Goal: Task Accomplishment & Management: Use online tool/utility

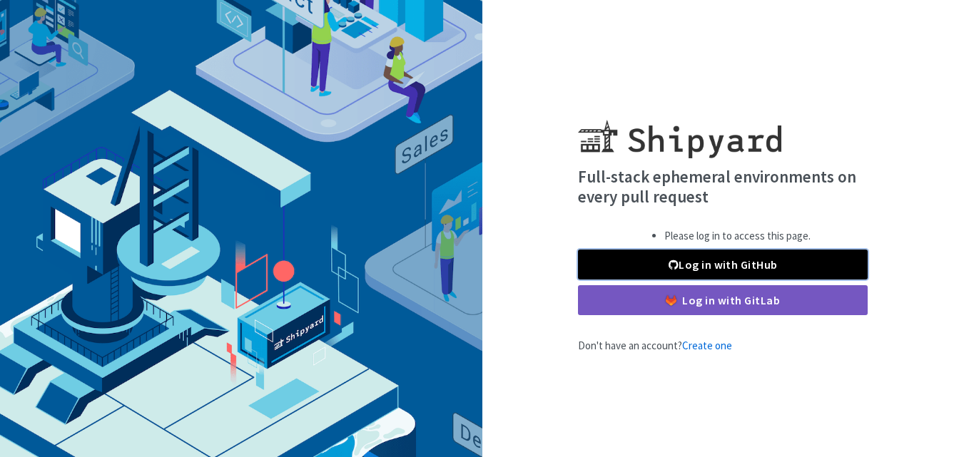
click at [625, 265] on link "Log in with GitHub" at bounding box center [723, 265] width 290 height 30
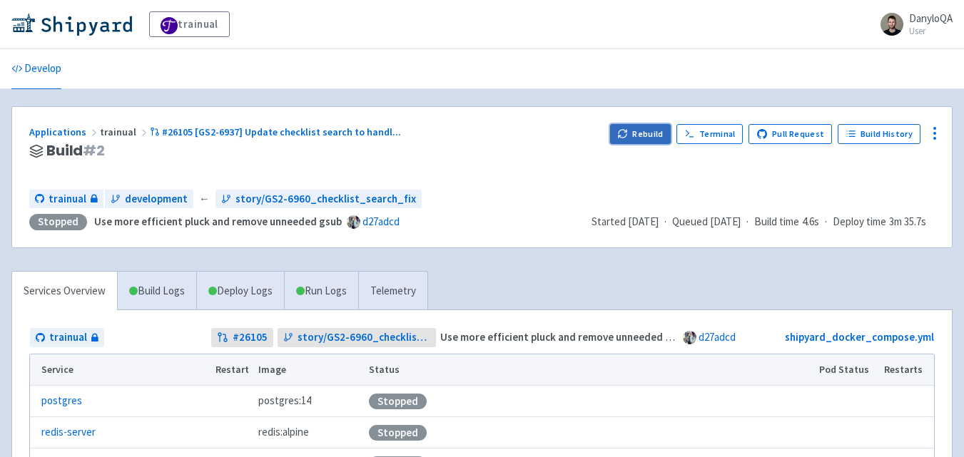
click at [652, 134] on button "Rebuild" at bounding box center [640, 134] width 61 height 20
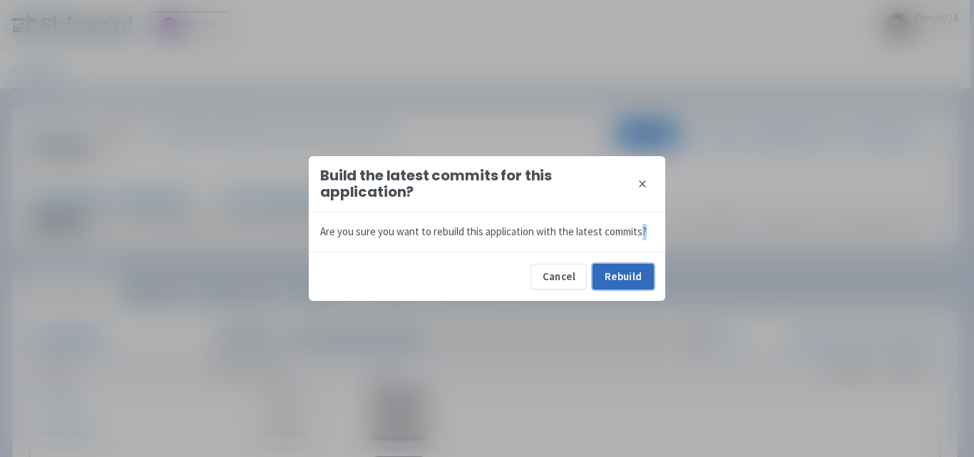
click at [630, 270] on button "Rebuild" at bounding box center [623, 277] width 61 height 26
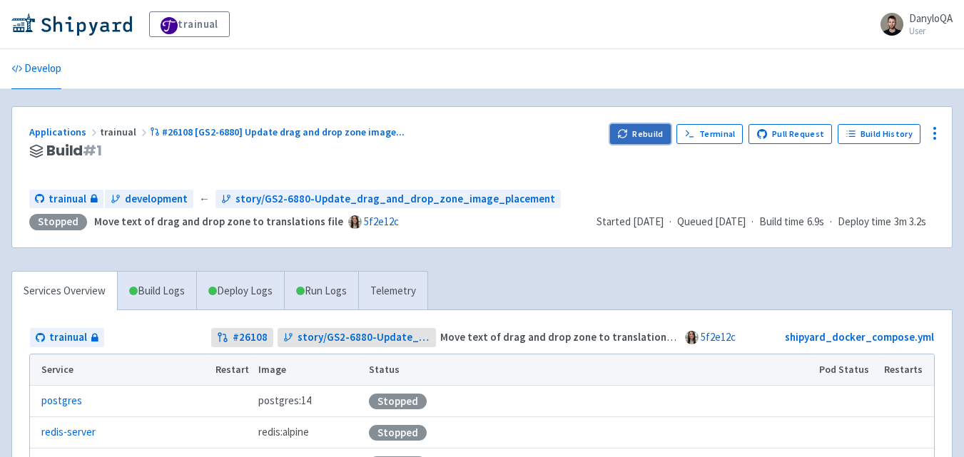
click at [644, 131] on button "Rebuild" at bounding box center [640, 134] width 61 height 20
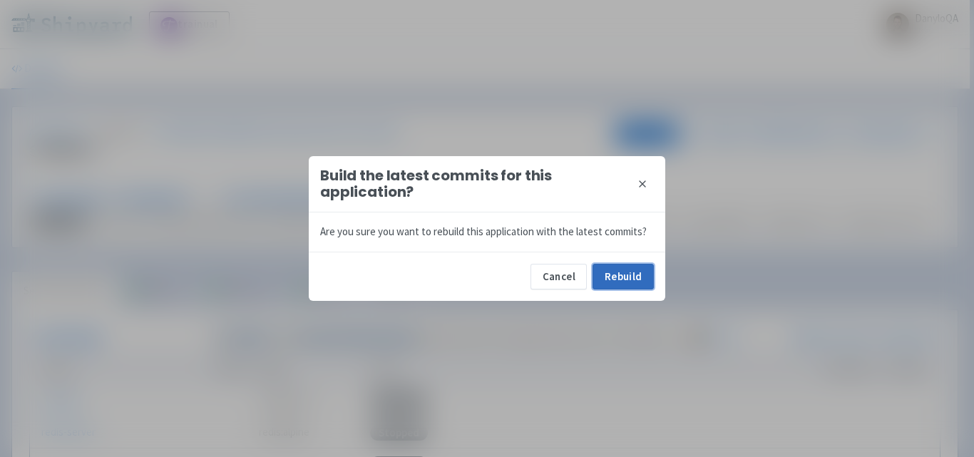
click at [625, 282] on button "Rebuild" at bounding box center [623, 277] width 61 height 26
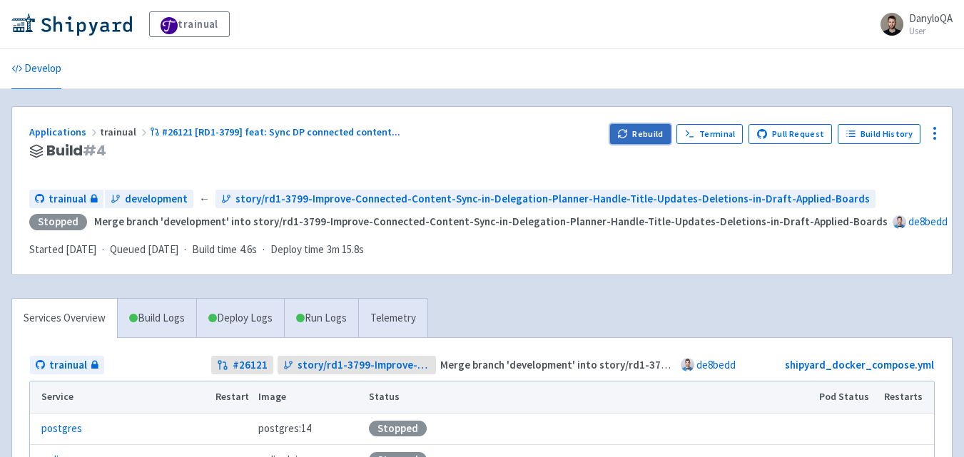
click at [620, 137] on button "Rebuild" at bounding box center [640, 134] width 61 height 20
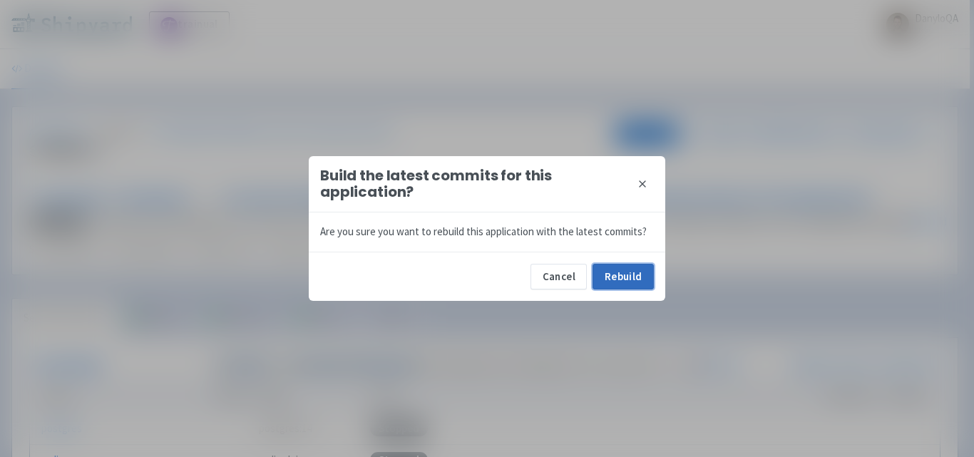
click at [613, 281] on button "Rebuild" at bounding box center [623, 277] width 61 height 26
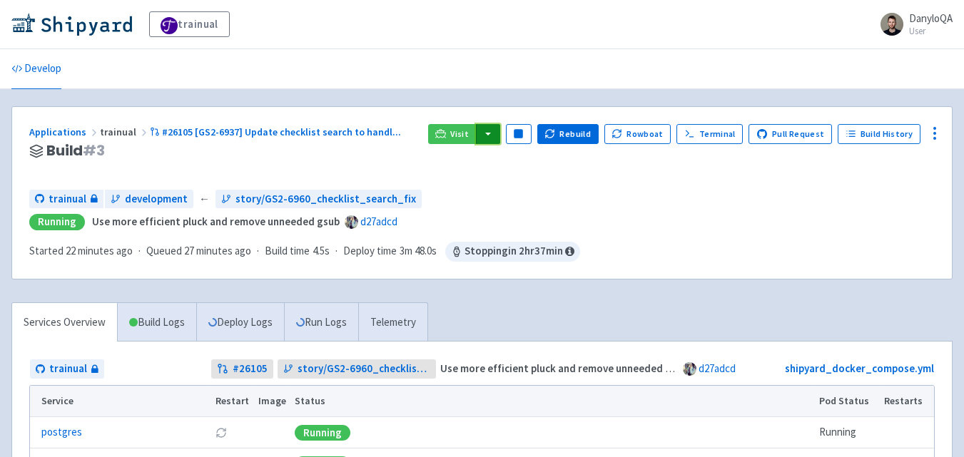
click at [496, 136] on button "button" at bounding box center [488, 134] width 24 height 20
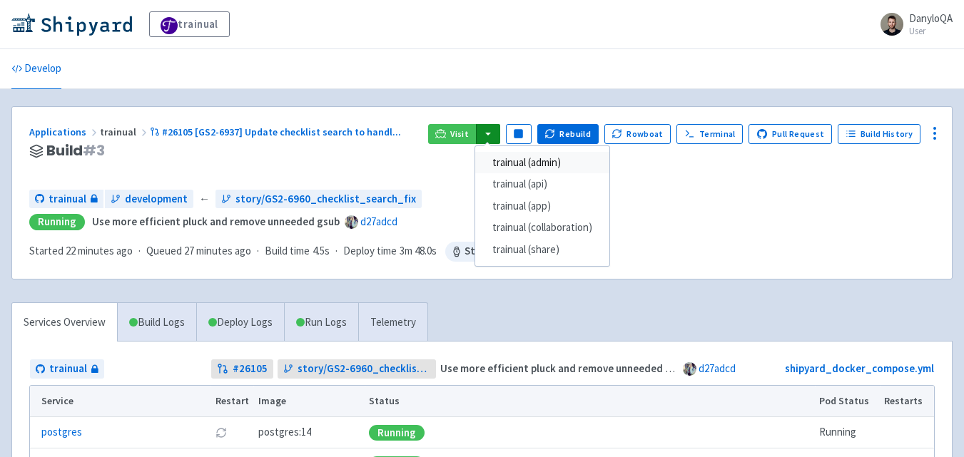
click at [552, 163] on link "trainual (admin)" at bounding box center [542, 163] width 134 height 22
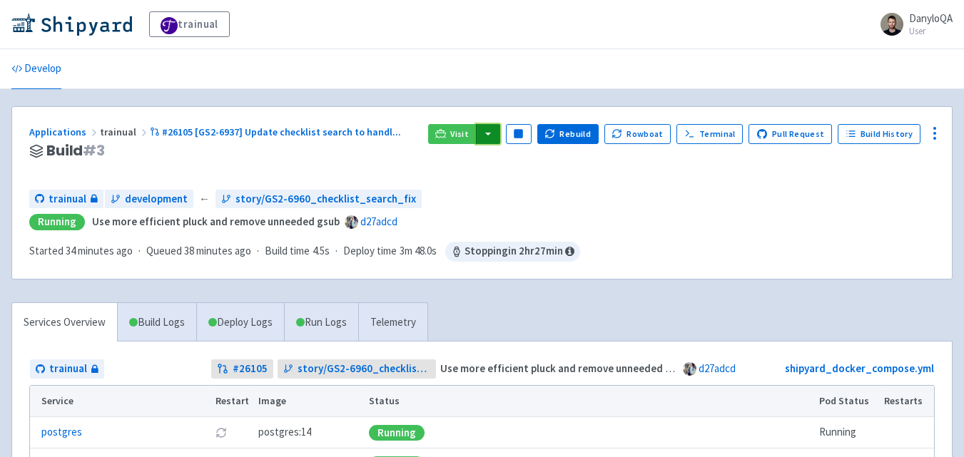
click at [499, 133] on button "button" at bounding box center [488, 134] width 24 height 20
